Goal: Check status: Check status

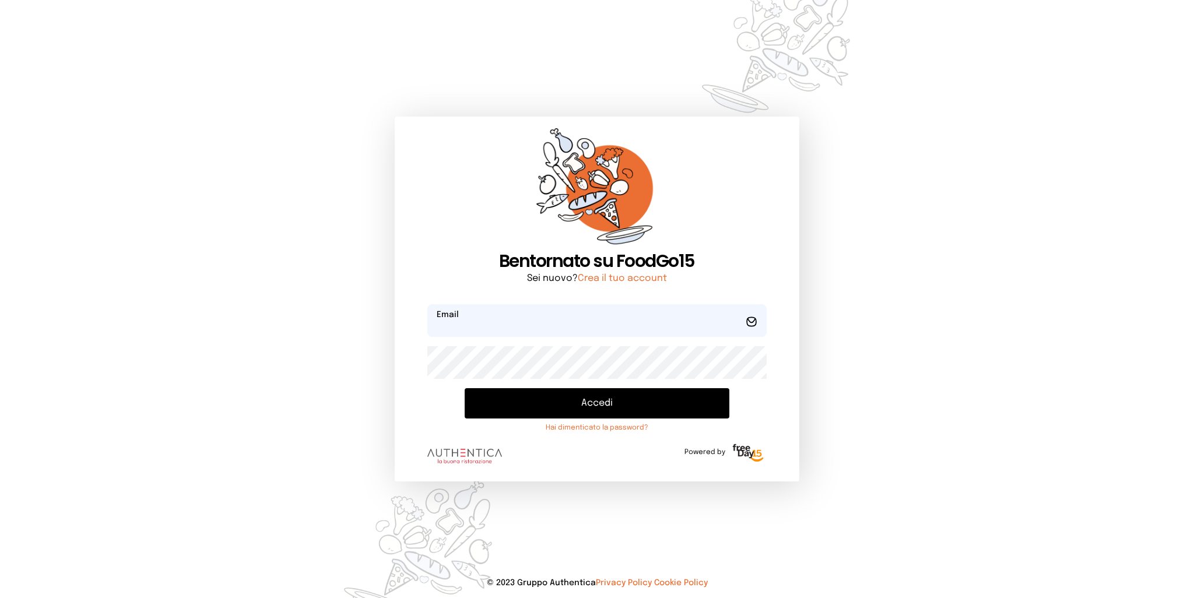
type input "**********"
click at [596, 399] on button "Accedi" at bounding box center [597, 403] width 264 height 30
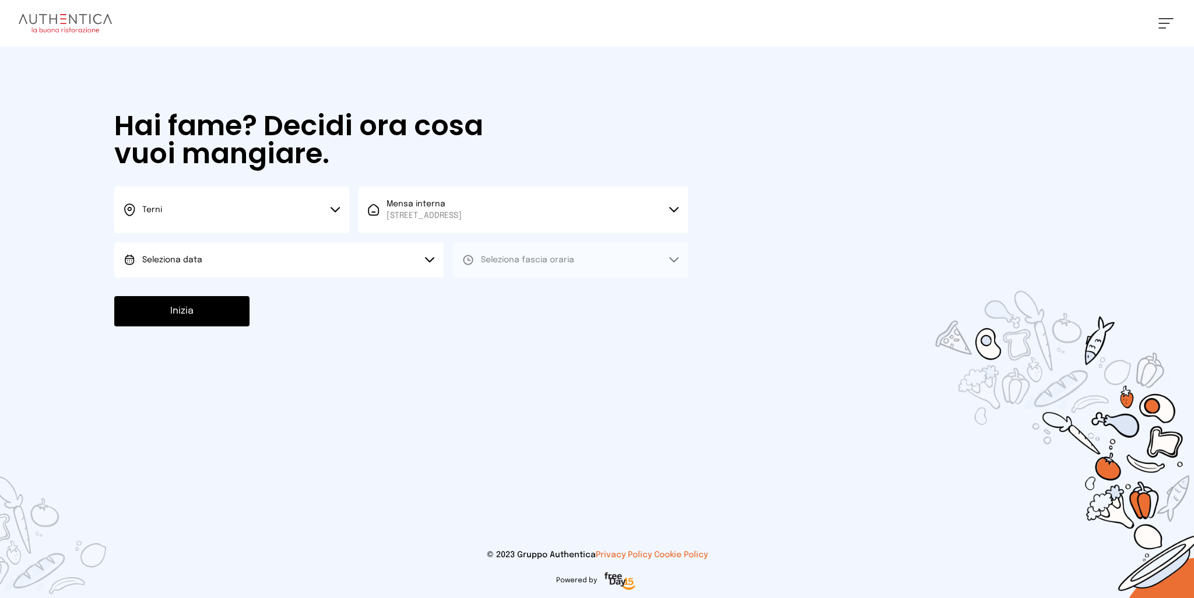
click at [258, 257] on button "Seleziona data" at bounding box center [278, 260] width 329 height 35
click at [170, 296] on span "[DATE], [DATE]" at bounding box center [170, 293] width 57 height 12
click at [1177, 19] on div "[PERSON_NAME] Impostazioni Wallet Home I miei ordini Nuova ricerca Elenco aller…" at bounding box center [597, 23] width 1194 height 47
click at [1171, 19] on span at bounding box center [1166, 18] width 15 height 1
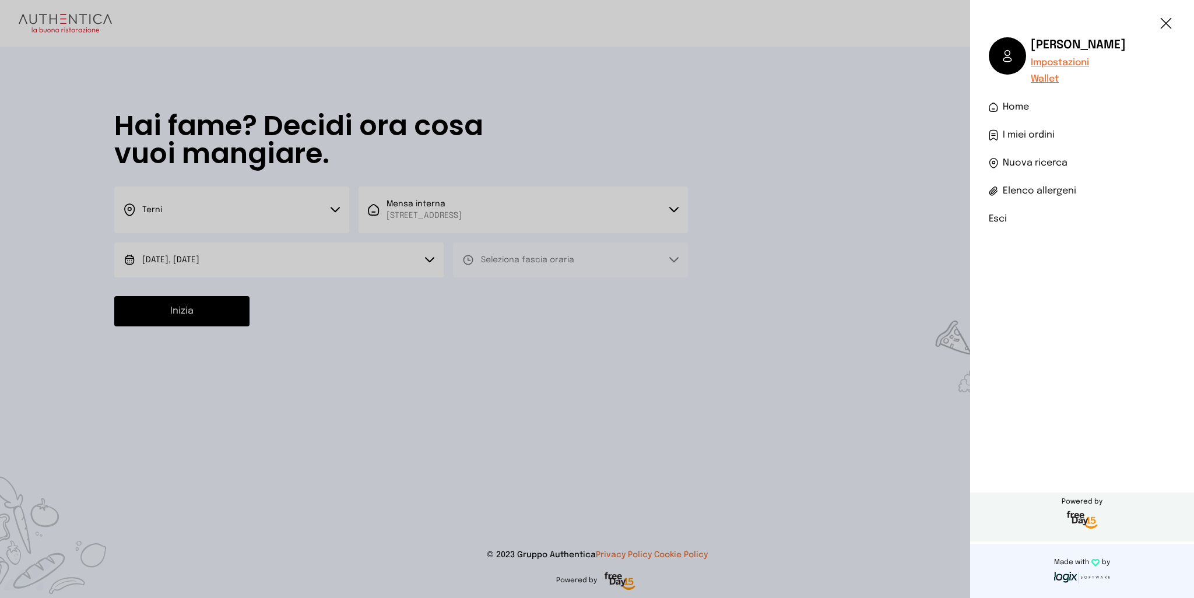
click at [1040, 131] on span "I miei ordini" at bounding box center [1029, 135] width 52 height 14
